Goal: Information Seeking & Learning: Learn about a topic

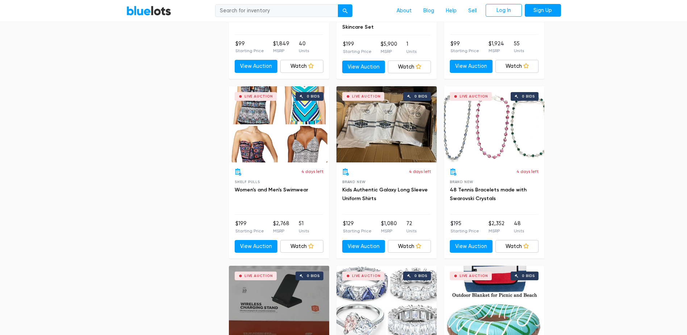
scroll to position [1087, 0]
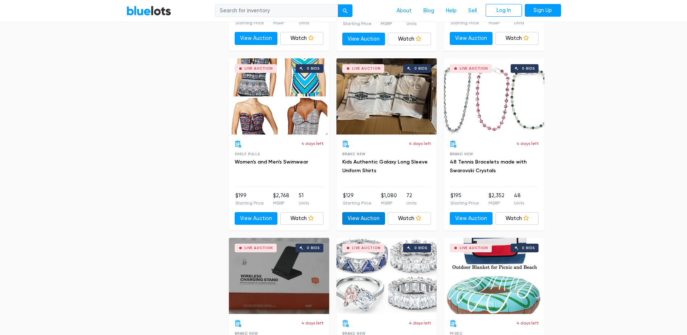
click at [363, 220] on link "View Auction" at bounding box center [363, 218] width 43 height 13
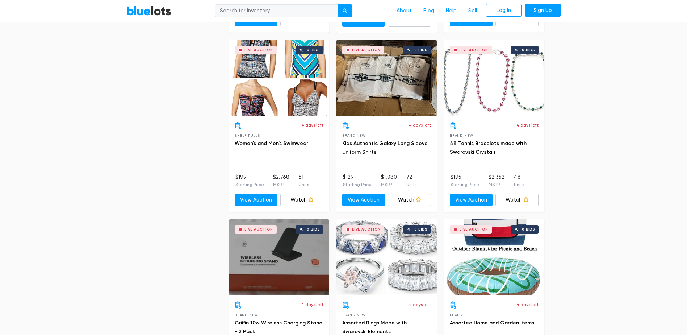
scroll to position [1159, 0]
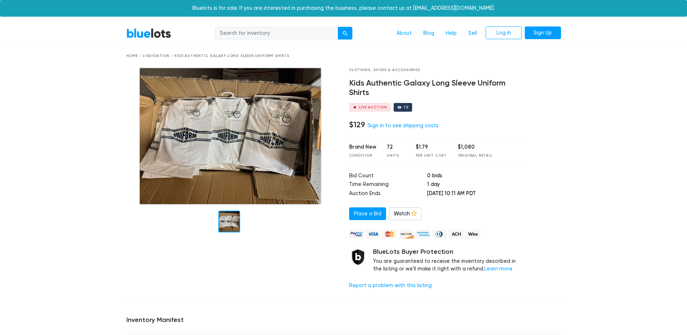
click at [235, 158] on img at bounding box center [230, 135] width 183 height 137
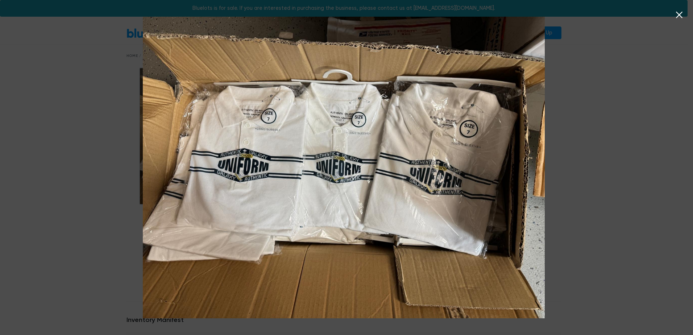
click at [677, 18] on icon at bounding box center [678, 14] width 11 height 11
